Goal: Communication & Community: Ask a question

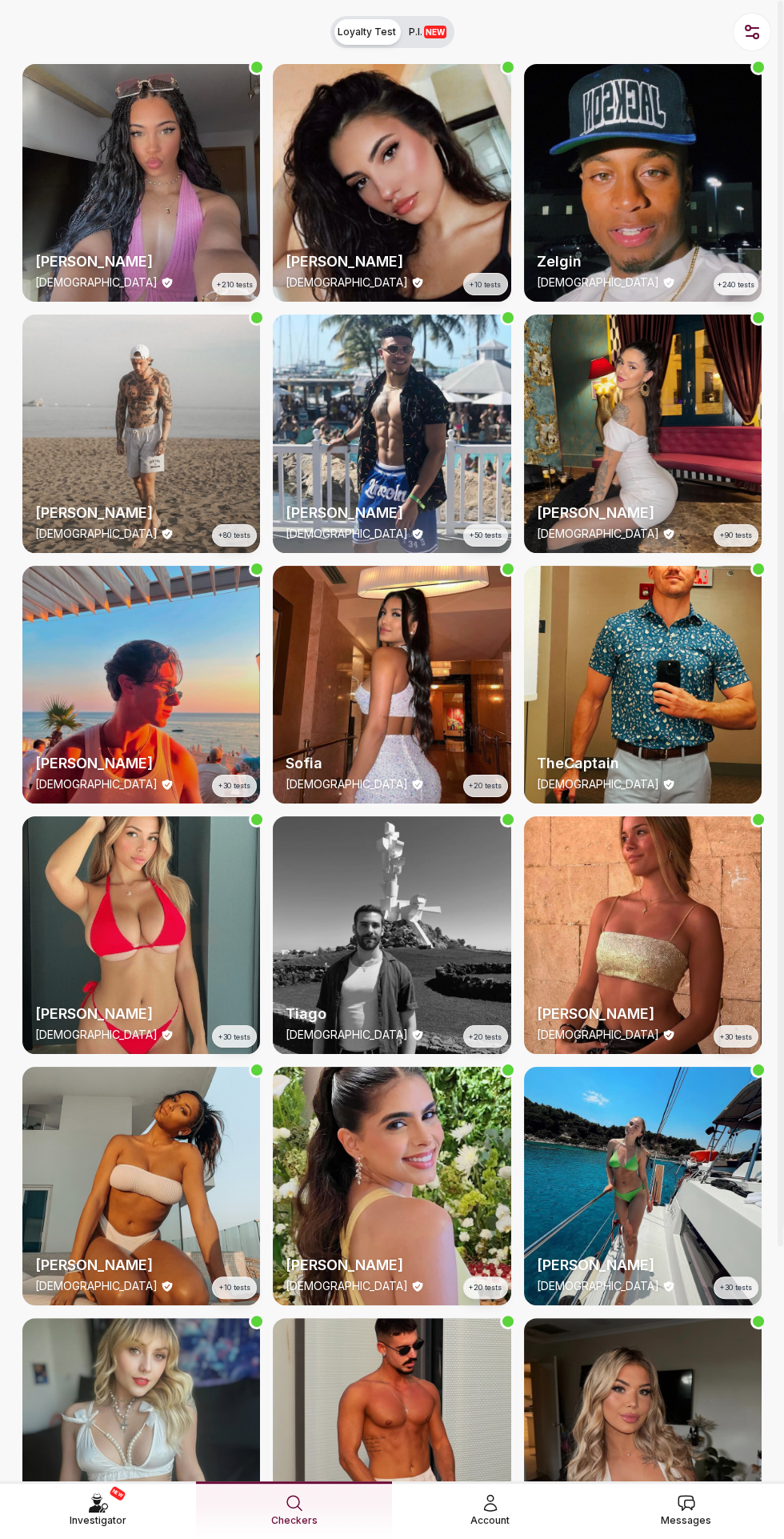
click at [685, 1424] on icon at bounding box center [686, 1502] width 19 height 19
